Goal: Find specific page/section: Find specific page/section

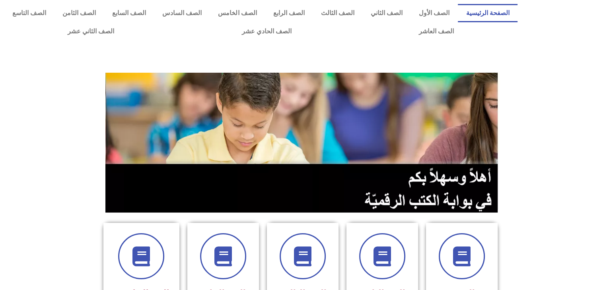
click at [45, 148] on section at bounding box center [302, 143] width 605 height 152
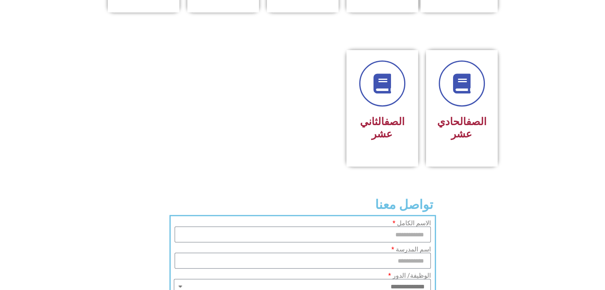
scroll to position [437, 0]
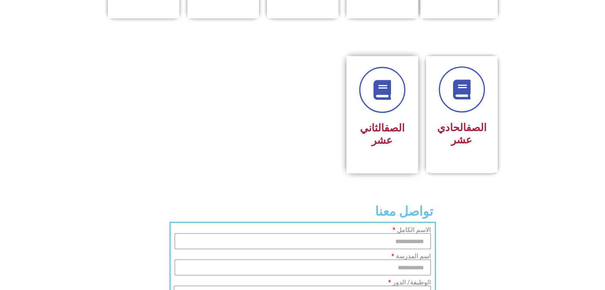
click at [395, 122] on link "الصف" at bounding box center [394, 128] width 20 height 12
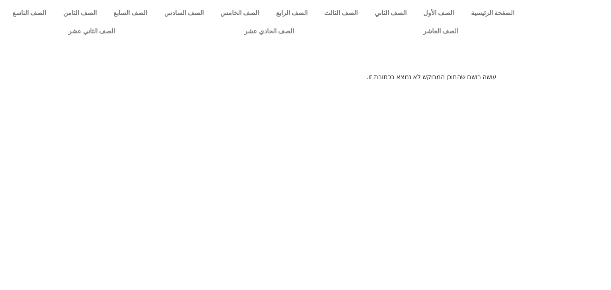
click at [463, 80] on p "עושה רושם שהתוכן המבוקש לא נמצא בכתובת זו." at bounding box center [306, 77] width 382 height 10
copy body "עושה רושם שהתוכן המבוקש לא נמצא בכתובת זו."
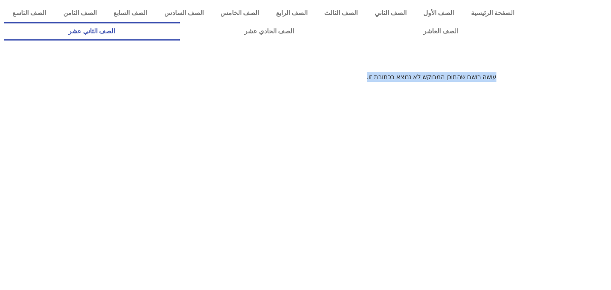
click at [180, 22] on link "الصف الثاني عشر" at bounding box center [92, 31] width 176 height 18
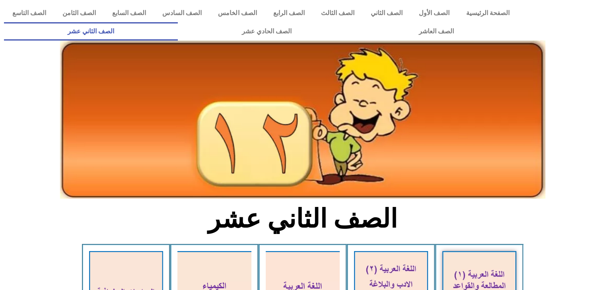
click at [44, 174] on div at bounding box center [302, 137] width 605 height 130
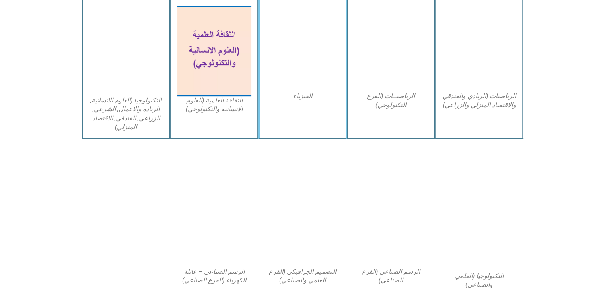
scroll to position [505, 0]
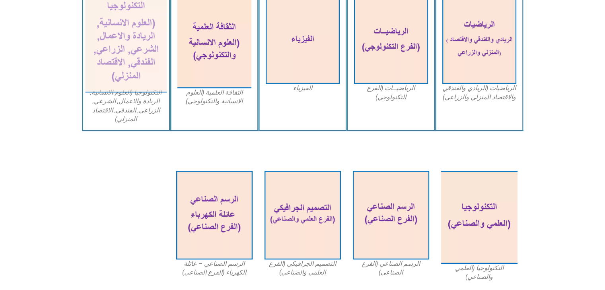
click at [136, 77] on img at bounding box center [126, 43] width 82 height 99
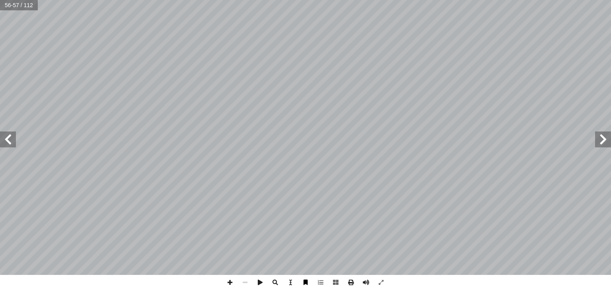
click at [302, 280] on span at bounding box center [305, 282] width 15 height 15
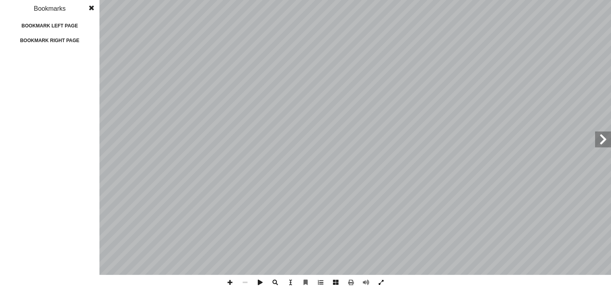
click at [382, 282] on span at bounding box center [381, 282] width 15 height 15
click at [88, 8] on span at bounding box center [91, 8] width 14 height 16
